Goal: Navigation & Orientation: Find specific page/section

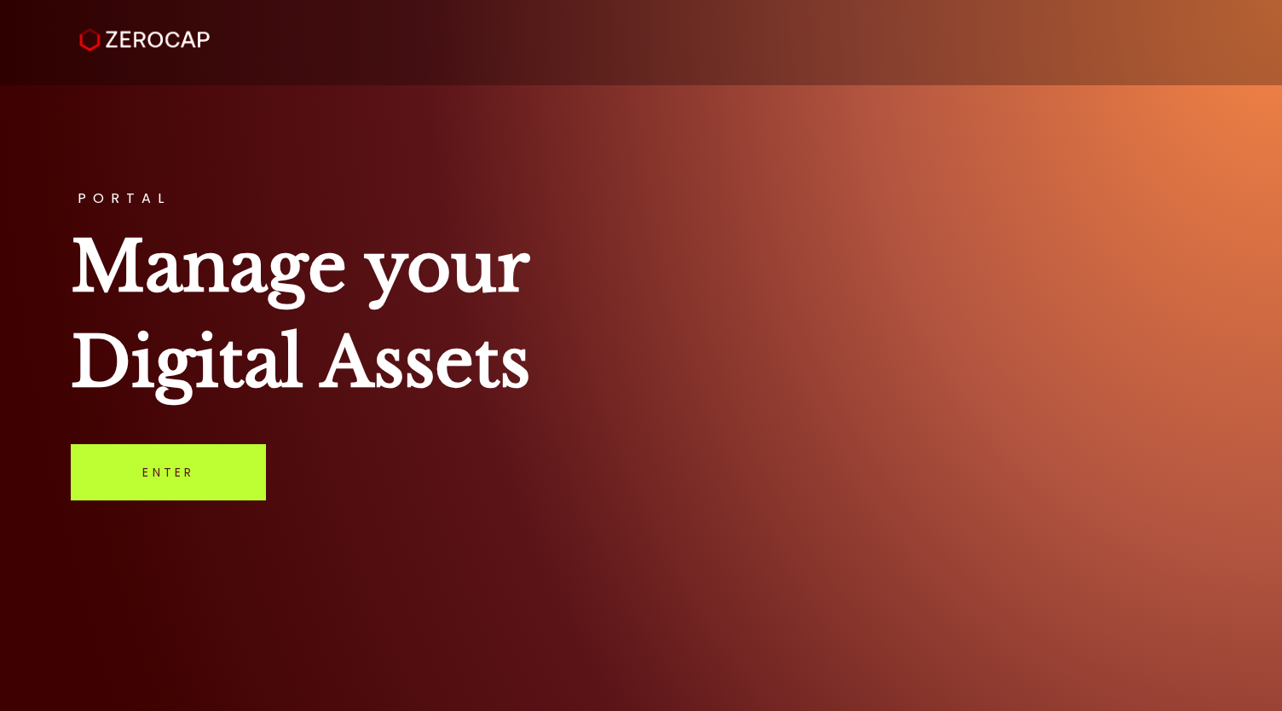
click at [153, 474] on link "Enter" at bounding box center [168, 472] width 195 height 56
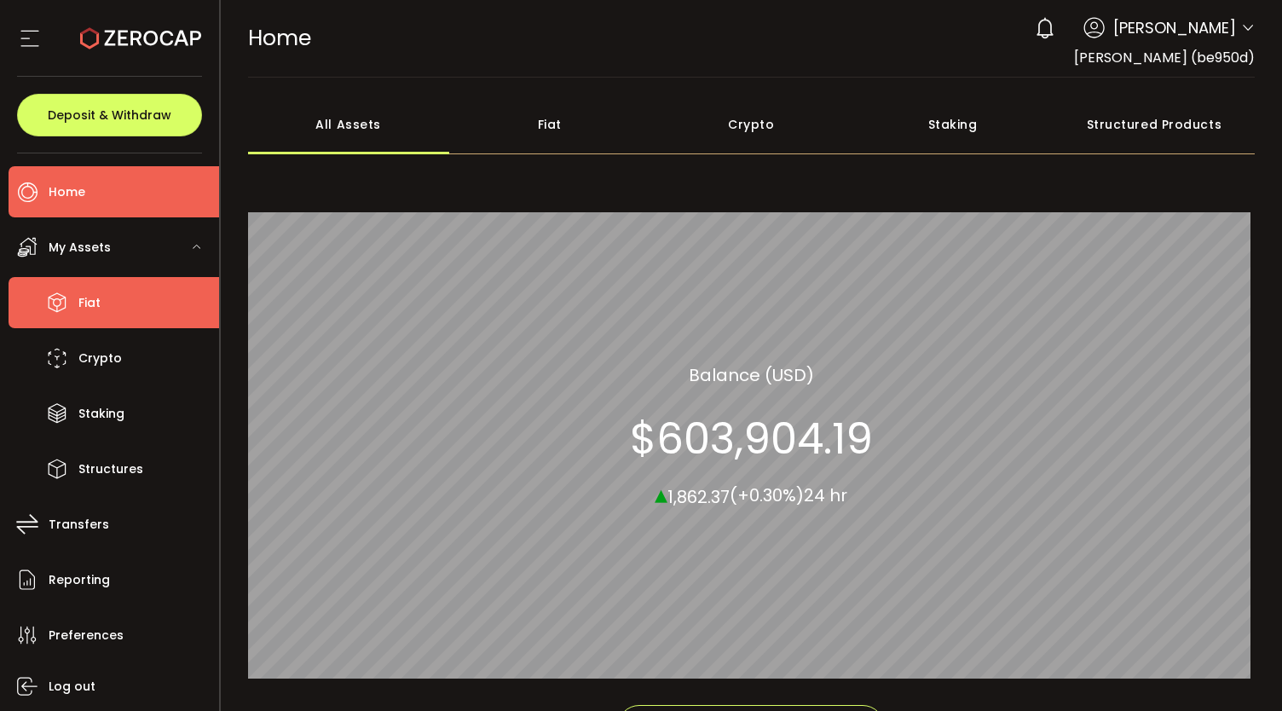
click at [97, 303] on span "Fiat" at bounding box center [89, 303] width 22 height 25
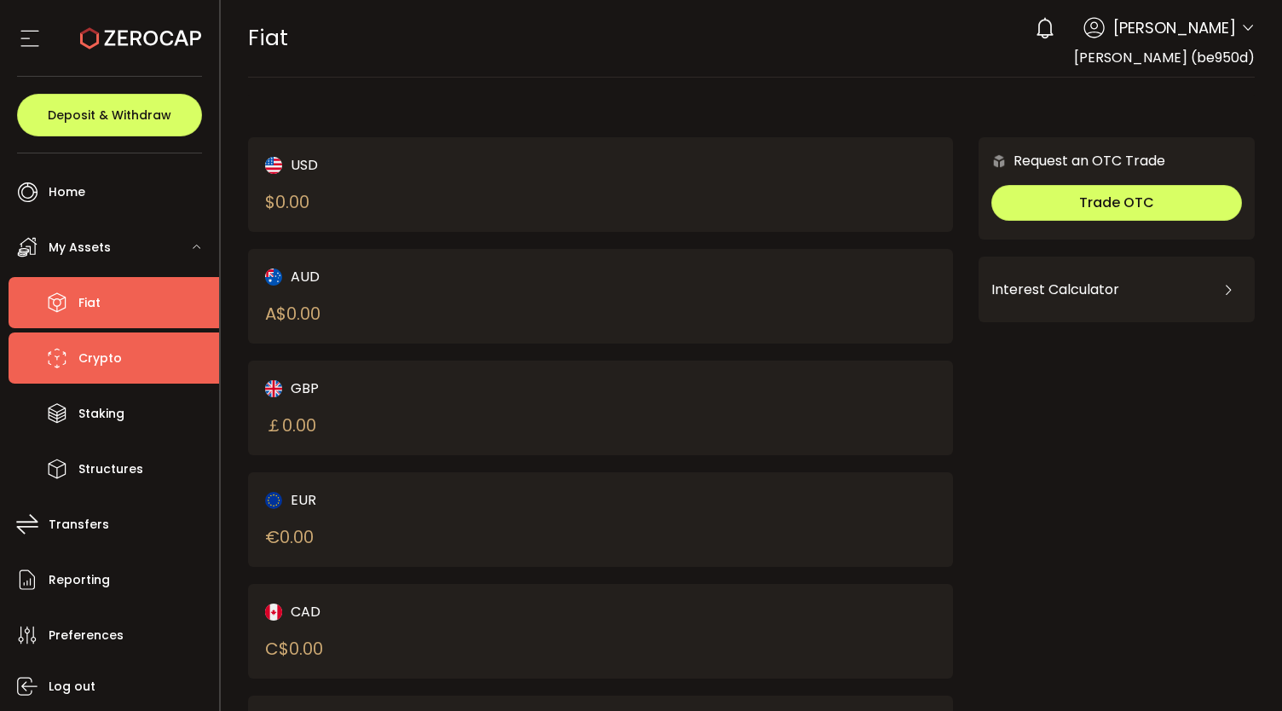
click at [96, 367] on span "Crypto" at bounding box center [99, 358] width 43 height 25
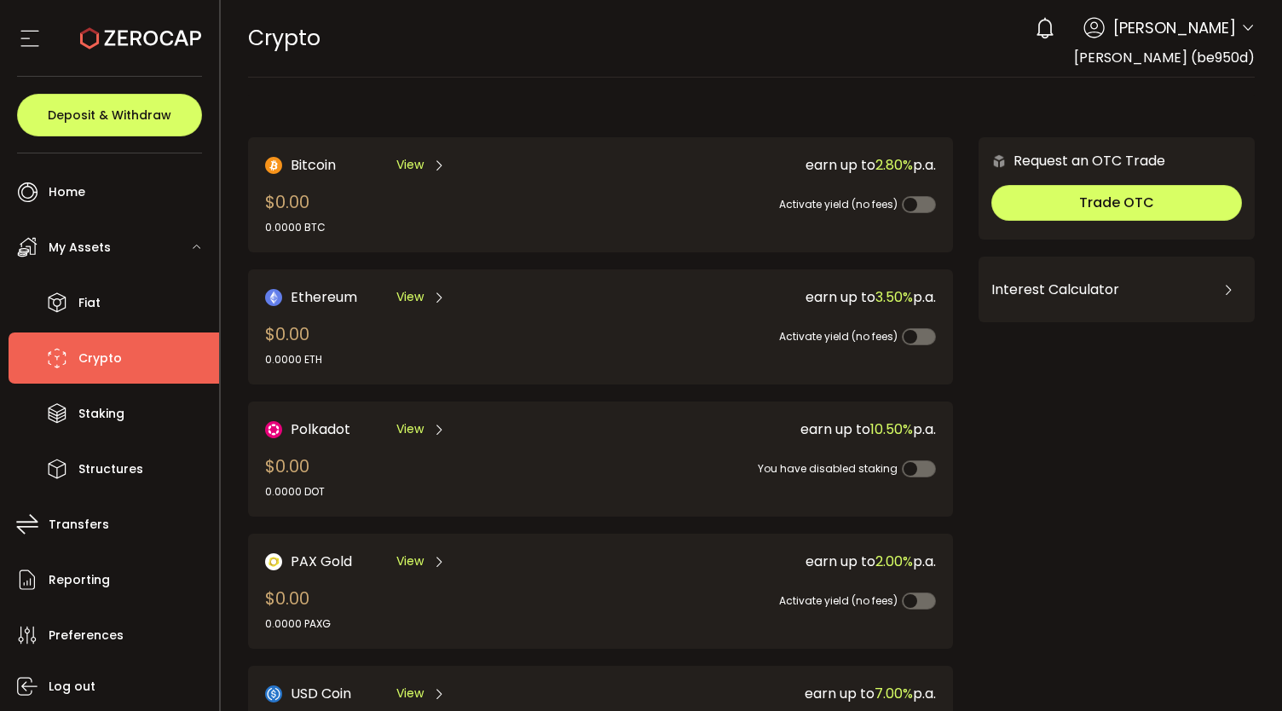
scroll to position [429, 0]
